Goal: Browse casually: Explore the website without a specific task or goal

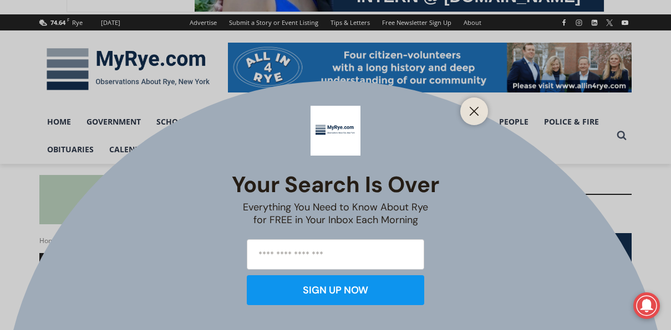
scroll to position [200, 0]
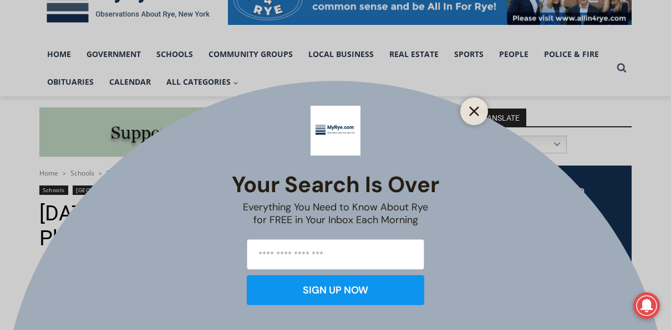
click at [478, 108] on line "Close" at bounding box center [474, 112] width 8 height 8
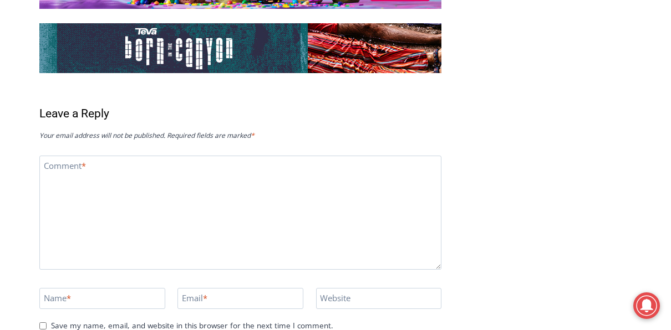
scroll to position [2993, 0]
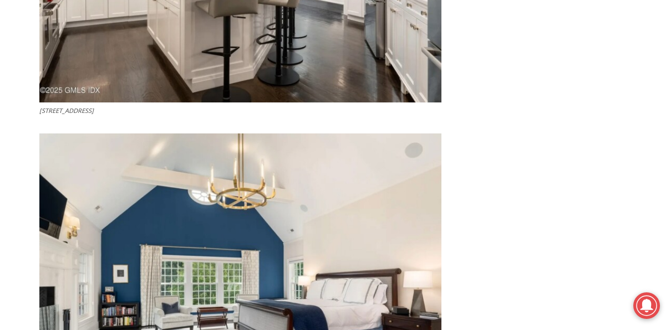
scroll to position [3237, 0]
